Goal: Information Seeking & Learning: Compare options

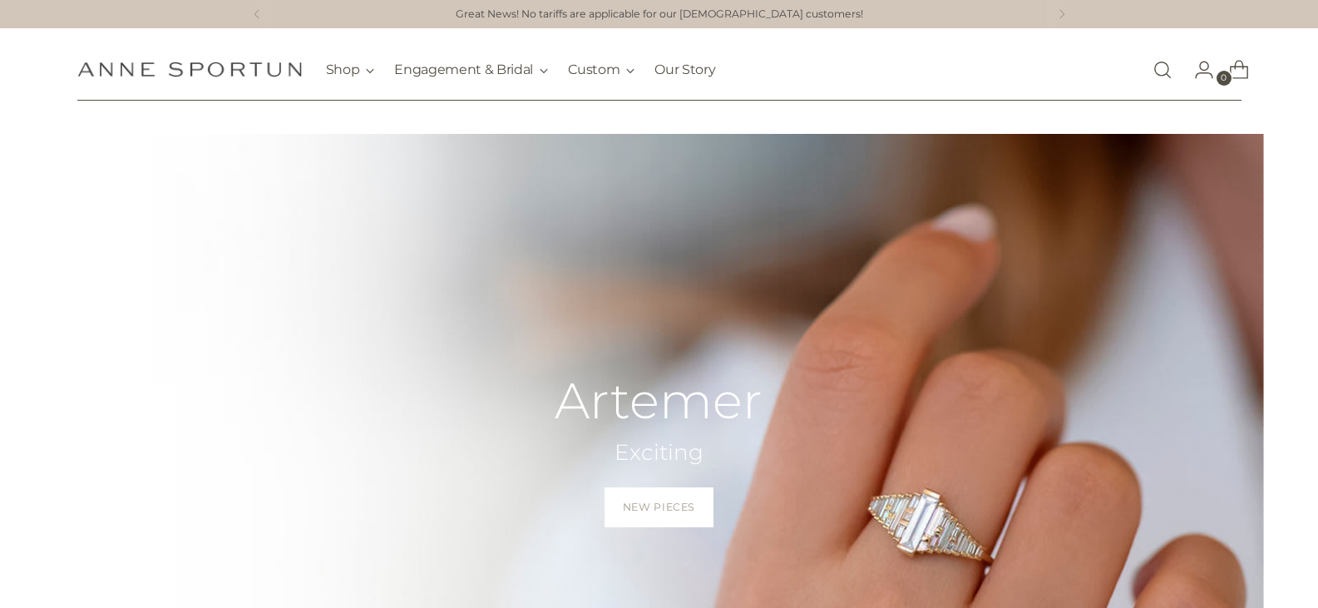
click at [1162, 72] on link "Open search modal" at bounding box center [1162, 69] width 33 height 33
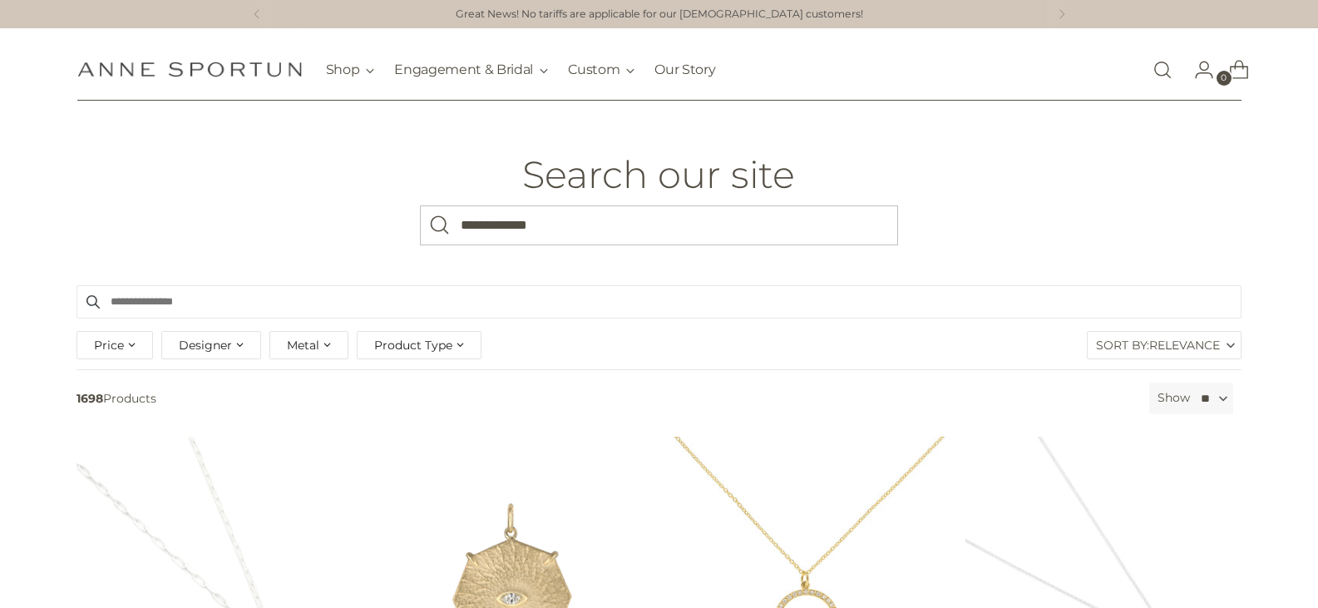
type input "**********"
click at [420, 205] on button "Search" at bounding box center [440, 225] width 40 height 40
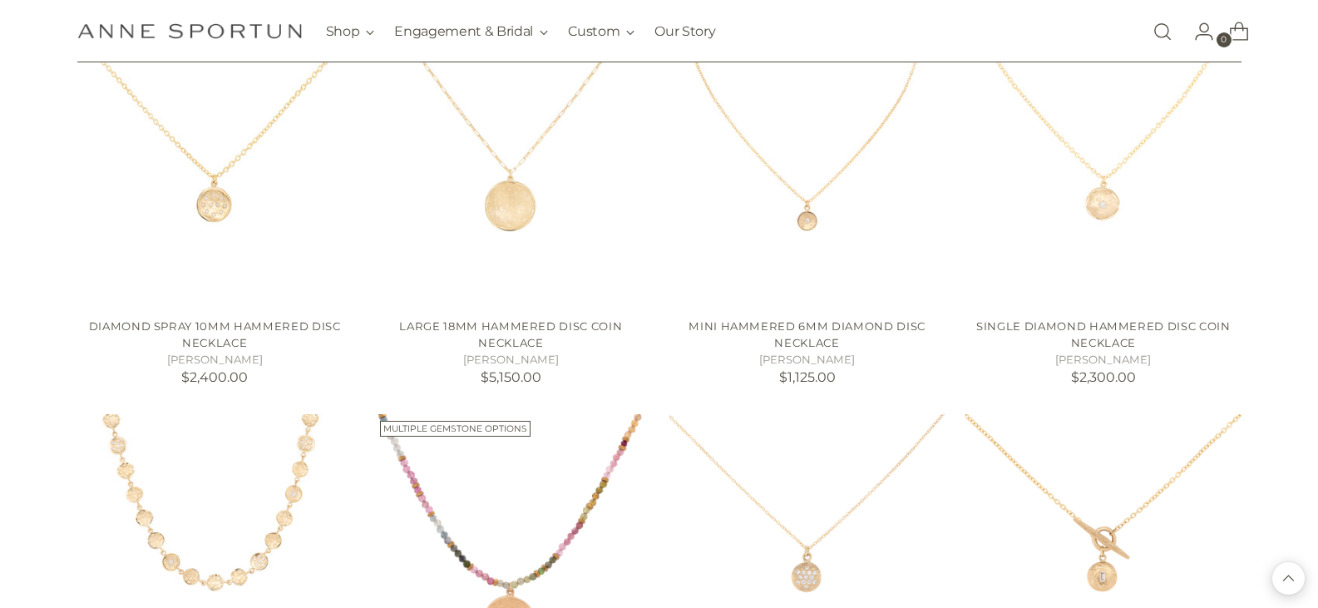
scroll to position [1413, 0]
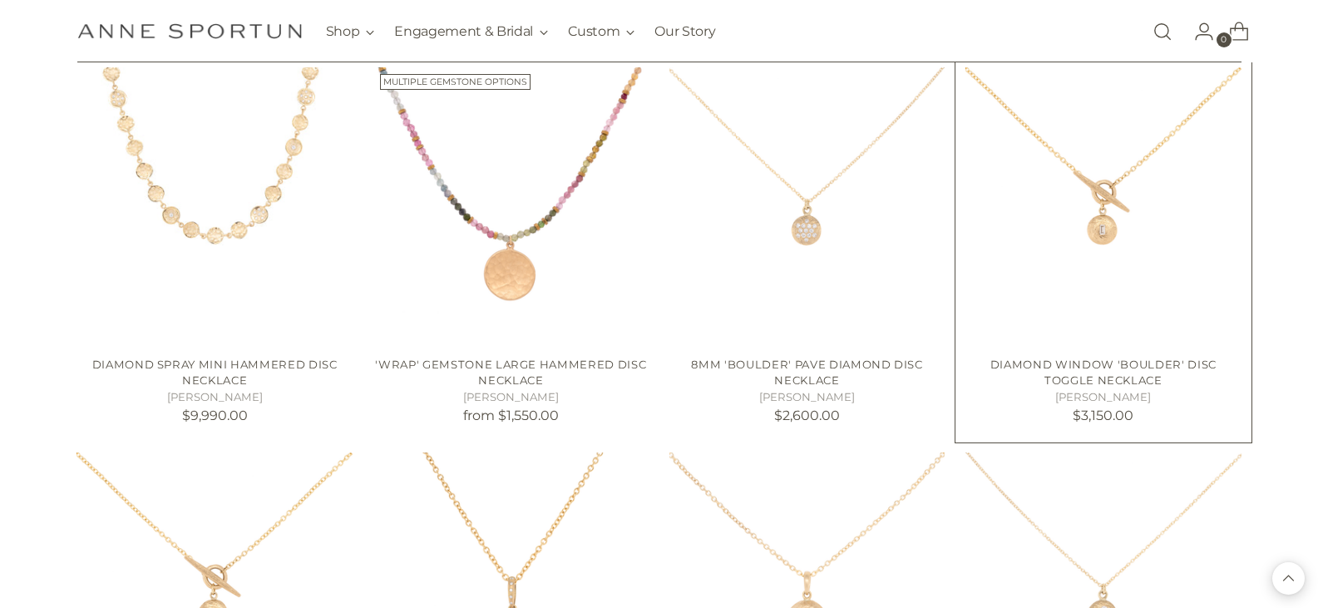
scroll to position [1663, 0]
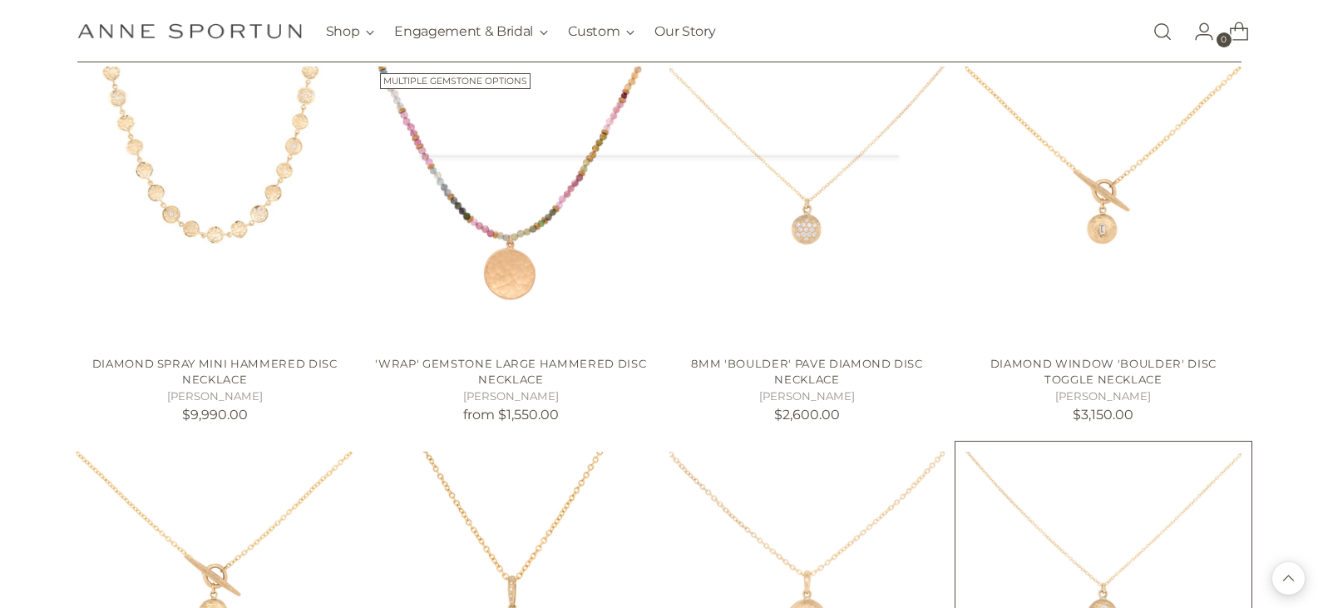
scroll to position [1497, 0]
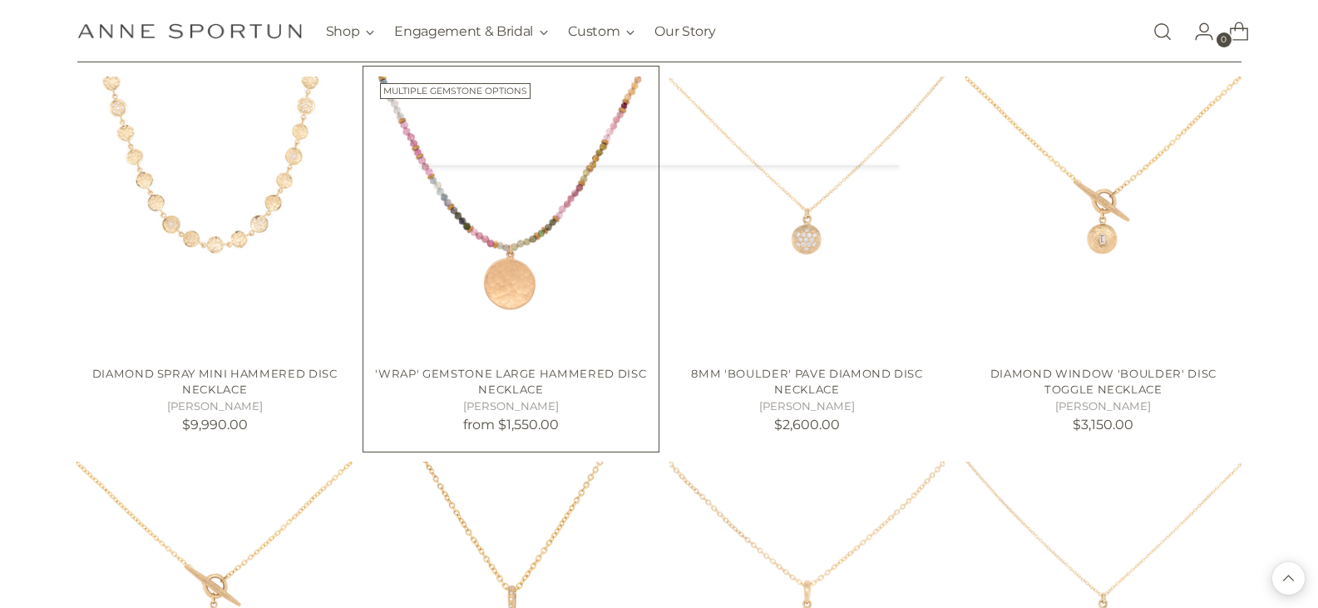
click at [0, 0] on img "'Wrap' Gemstone Large Hammered Disc Necklace" at bounding box center [0, 0] width 0 height 0
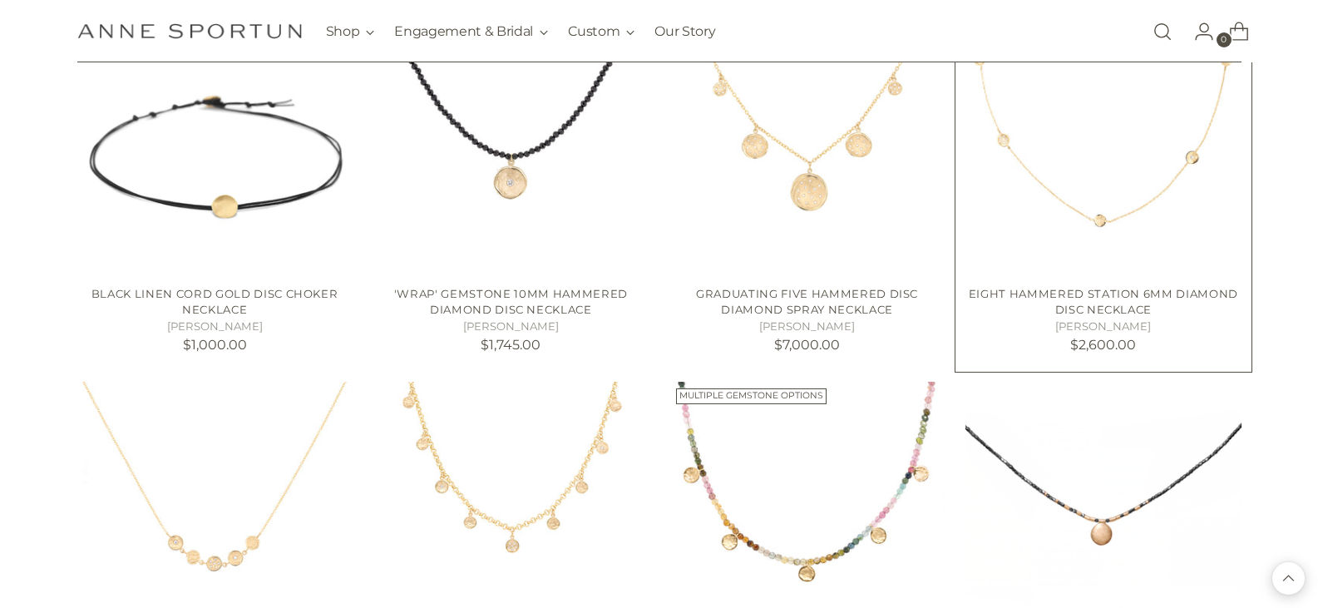
scroll to position [2411, 0]
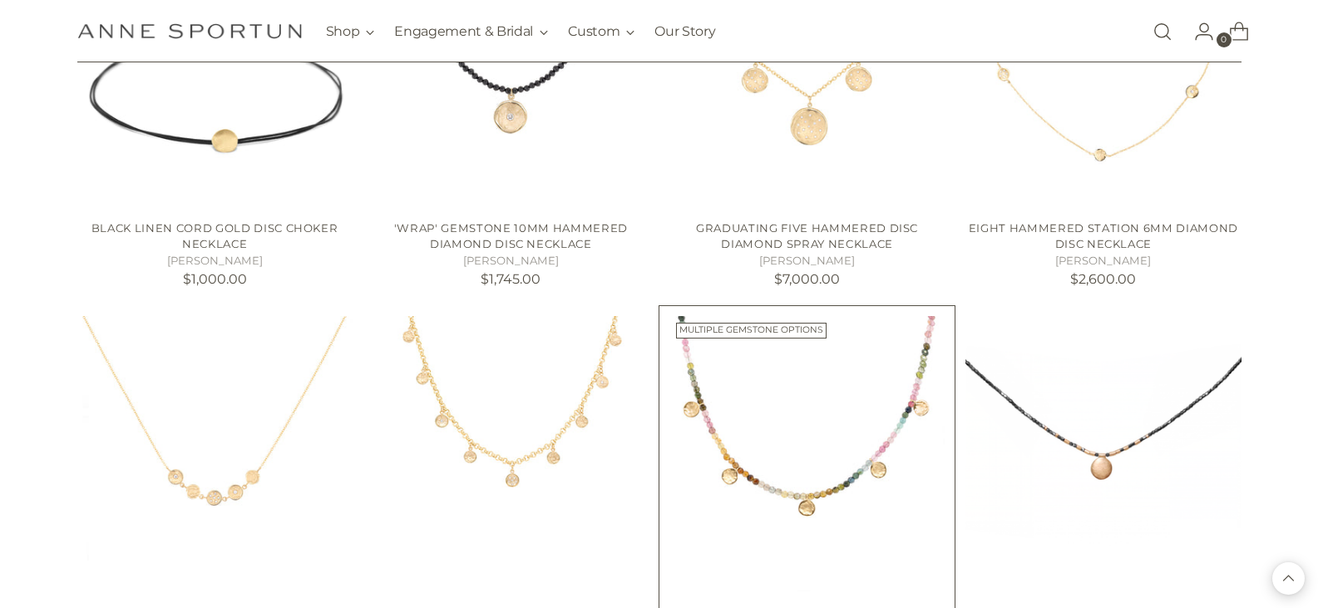
click at [0, 0] on img "'Wrap' Gemstone Mini Hammered Disc Station Necklace" at bounding box center [0, 0] width 0 height 0
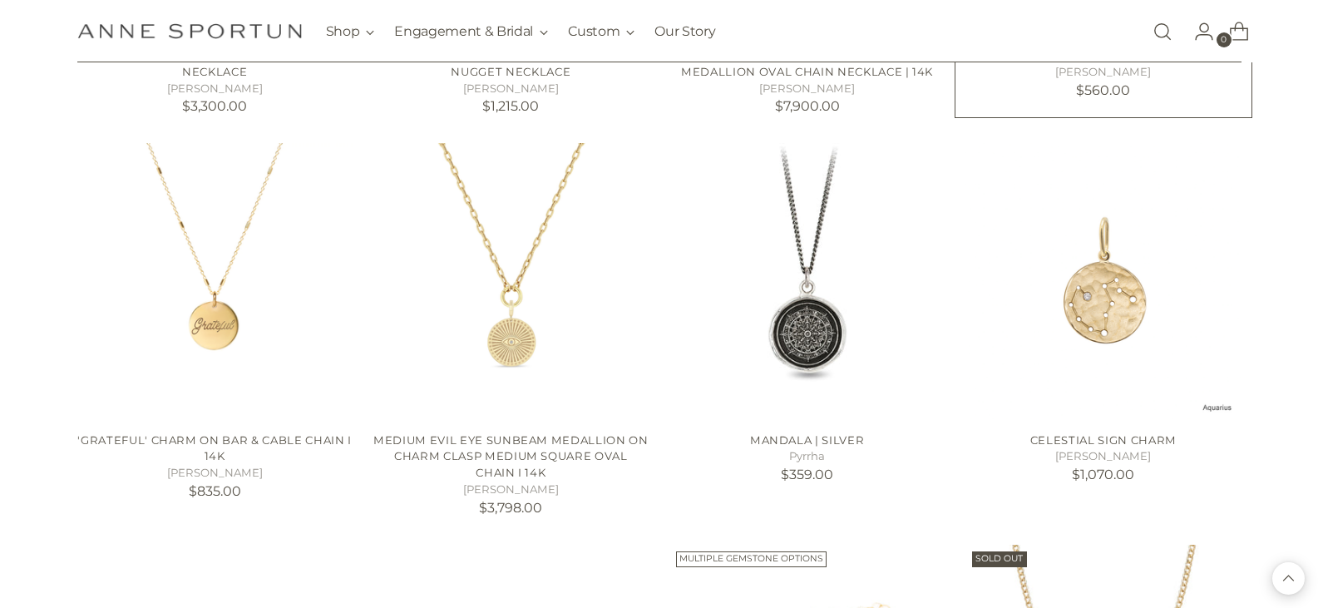
scroll to position [4822, 0]
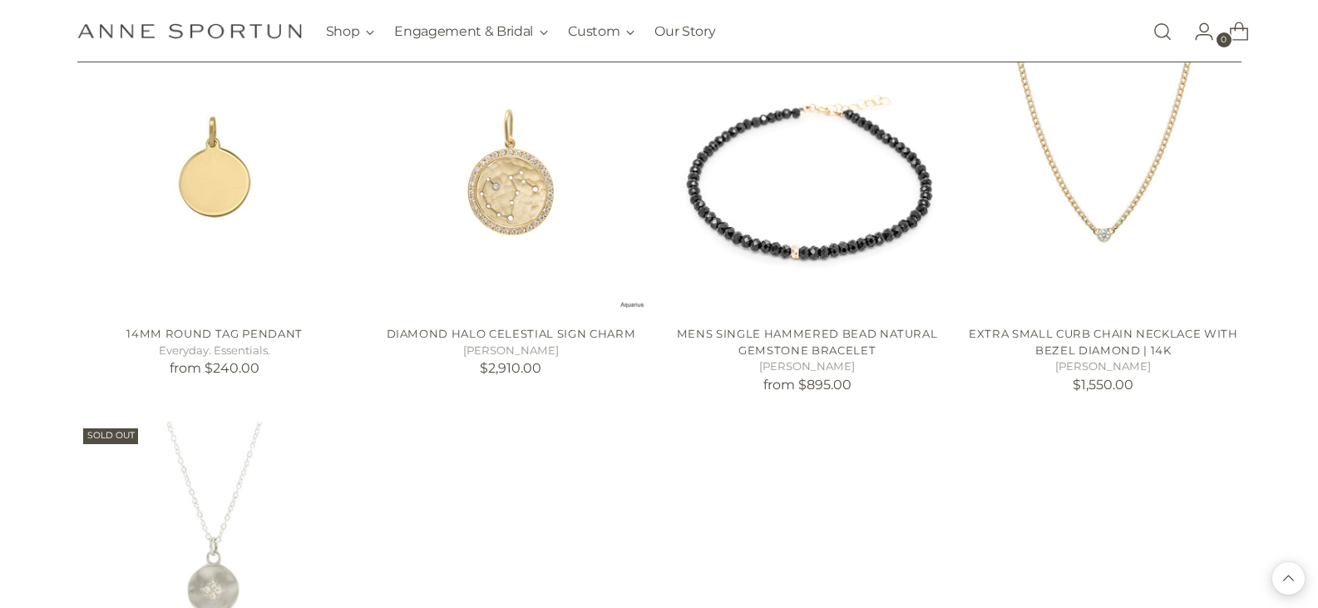
scroll to position [4989, 0]
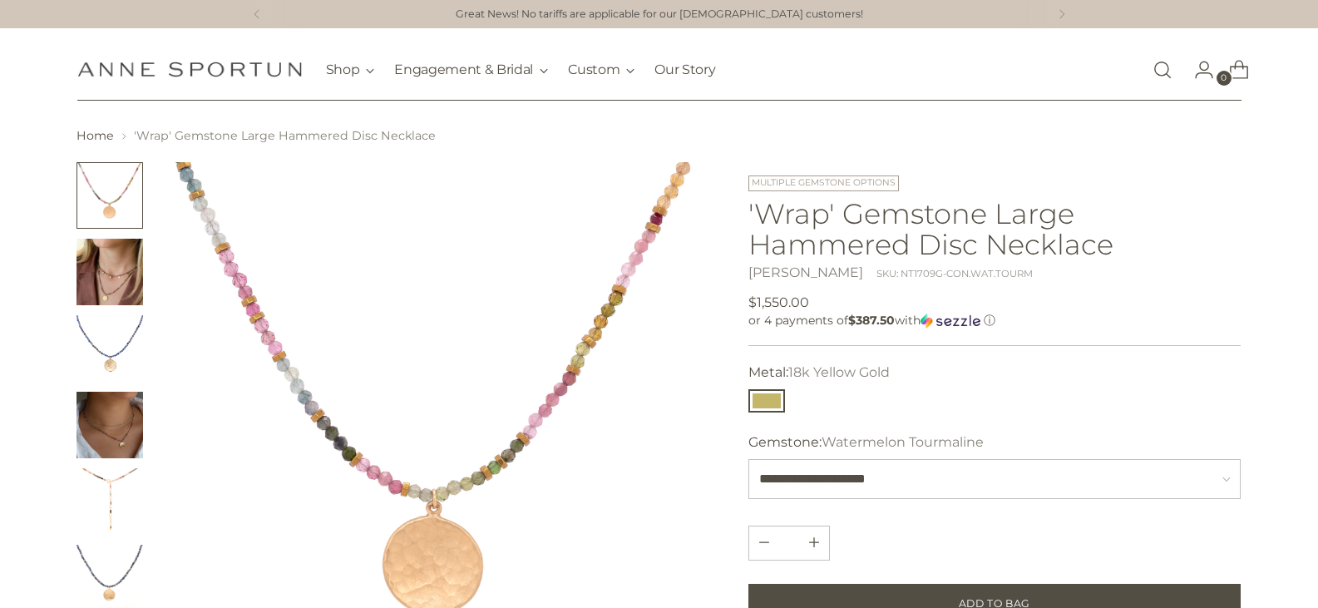
click at [104, 410] on img "Change image to image 4" at bounding box center [109, 425] width 67 height 67
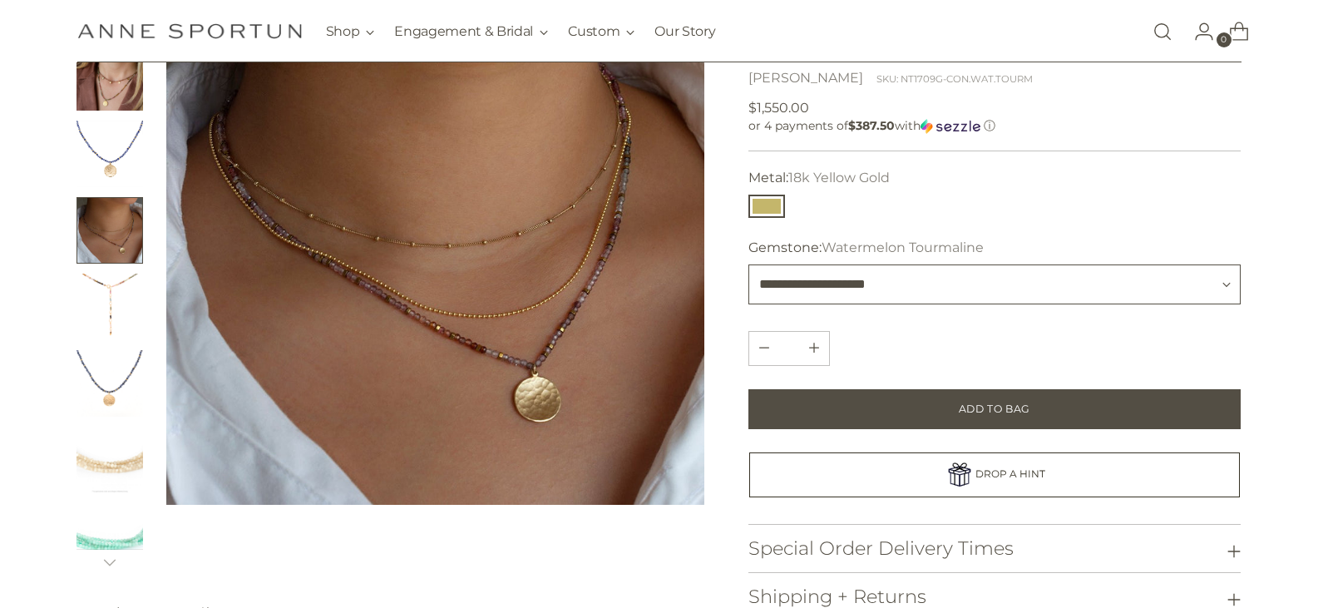
scroll to position [166, 0]
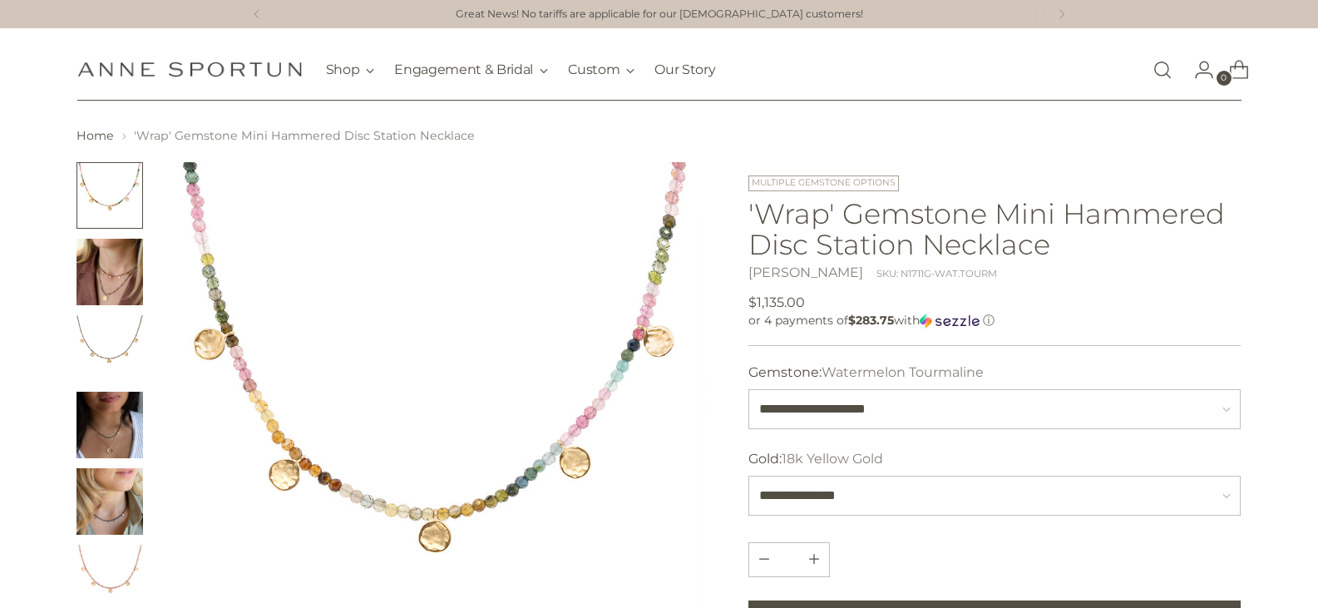
click at [126, 440] on img "Change image to image 4" at bounding box center [109, 425] width 67 height 67
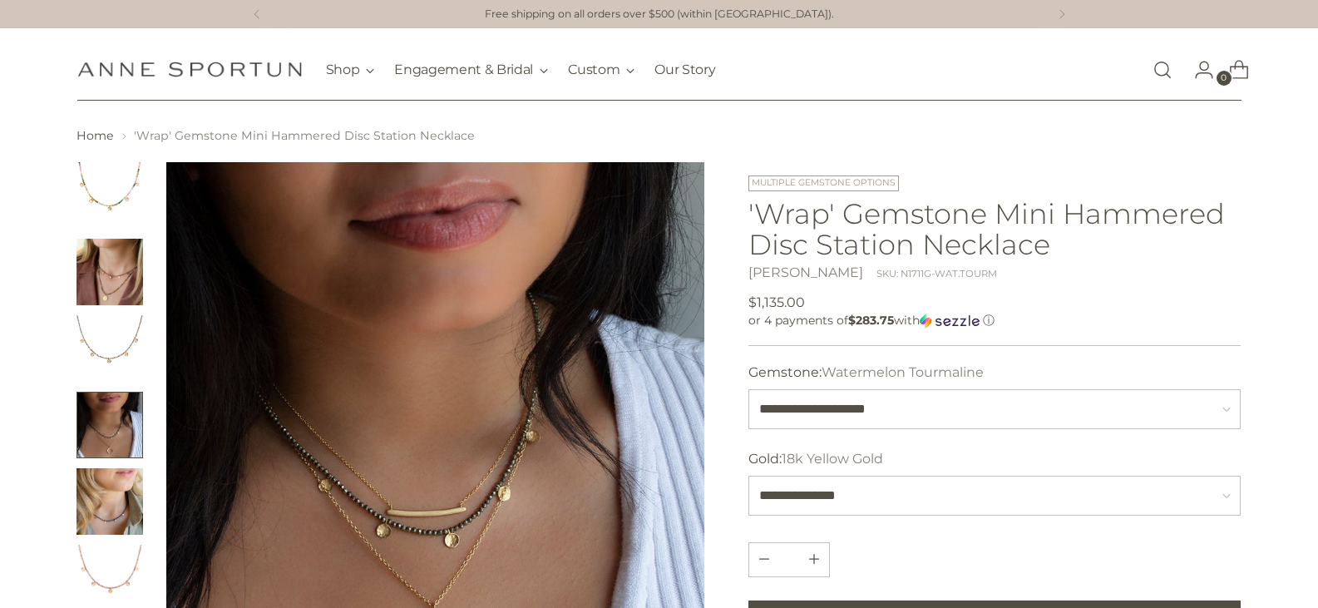
click at [109, 269] on img "Change image to image 2" at bounding box center [109, 272] width 67 height 67
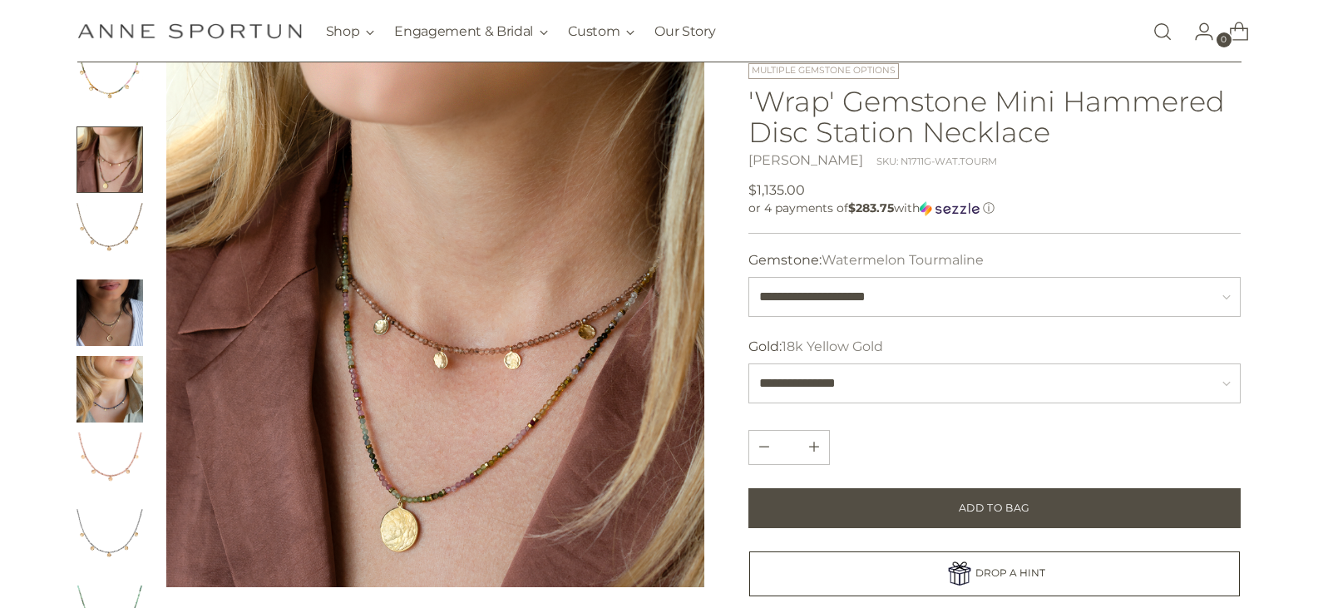
scroll to position [249, 0]
